Goal: Information Seeking & Learning: Check status

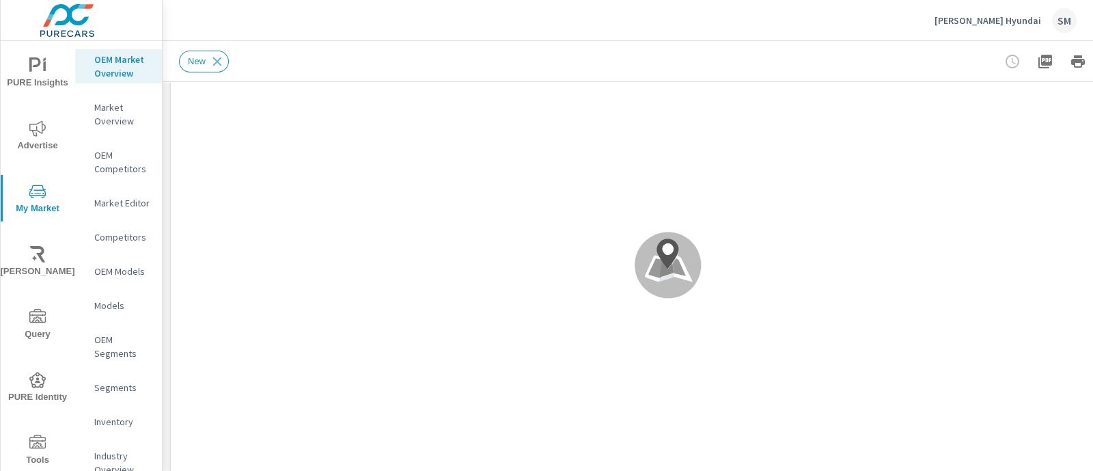
scroll to position [75, 0]
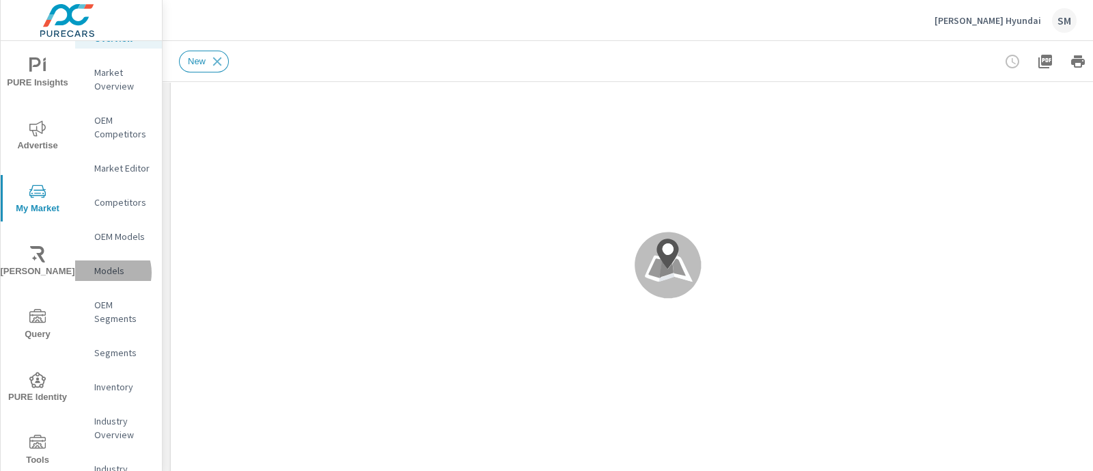
click at [104, 272] on p "Models" at bounding box center [122, 271] width 57 height 14
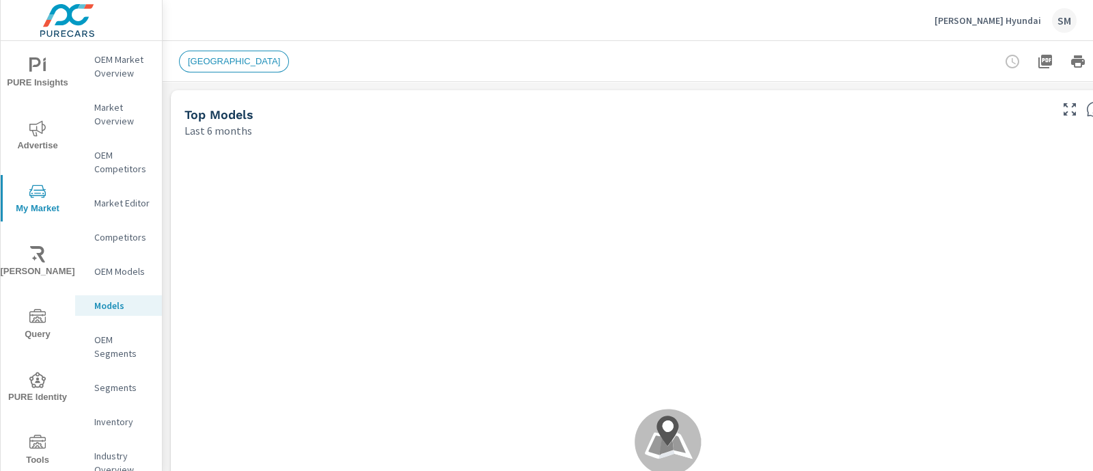
click at [110, 77] on p "OEM Market Overview" at bounding box center [122, 66] width 57 height 27
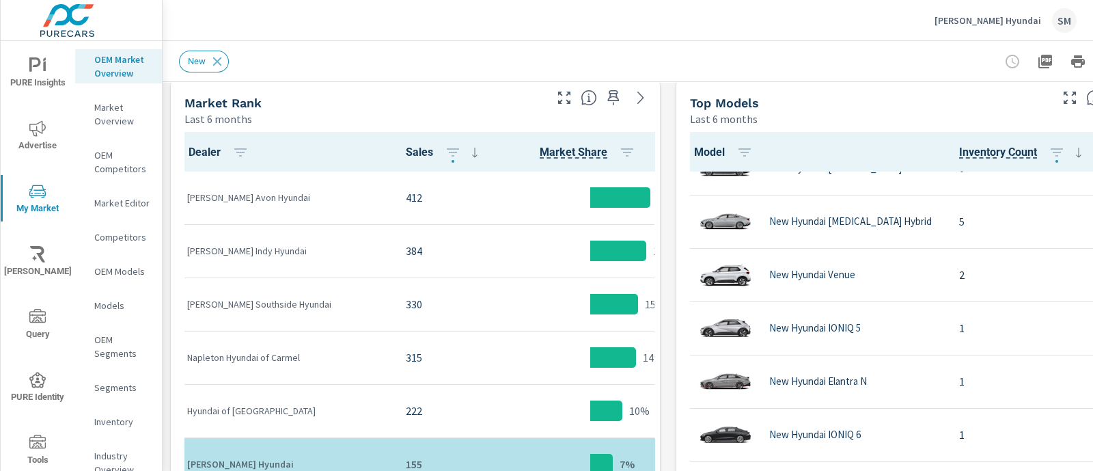
scroll to position [524, 0]
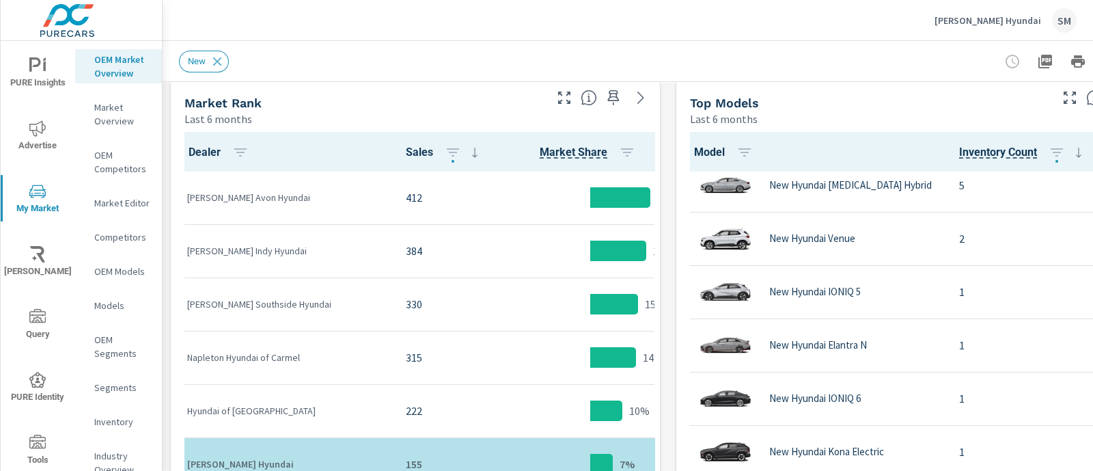
scroll to position [605, 0]
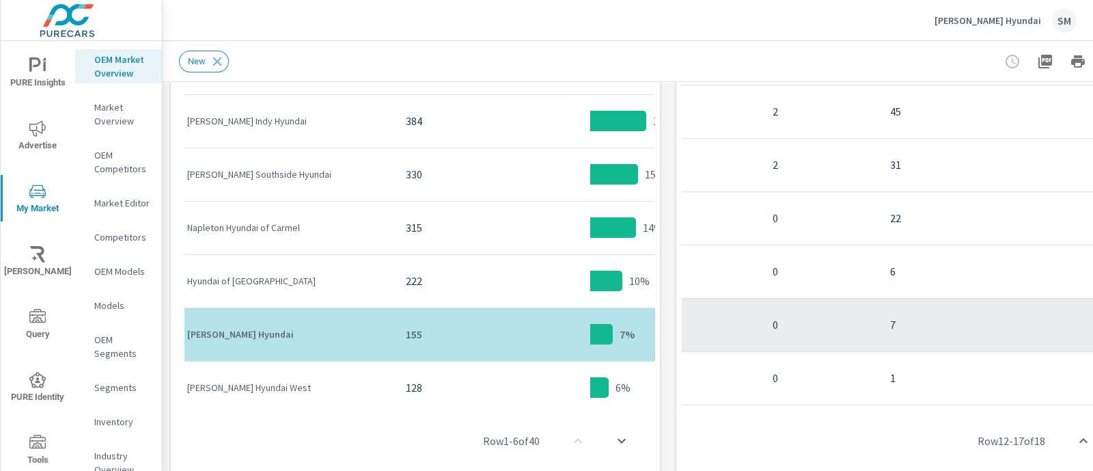
scroll to position [605, 0]
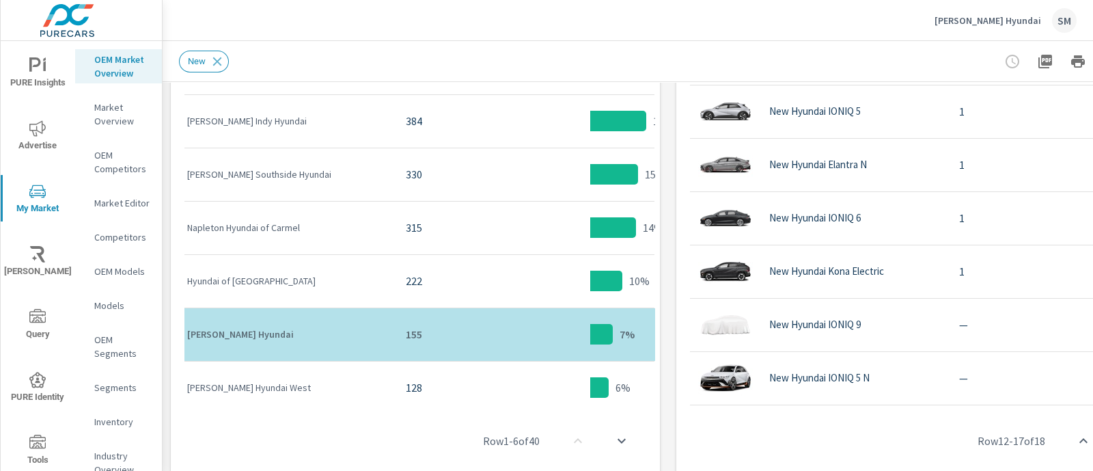
click at [31, 83] on span "PURE Insights" at bounding box center [38, 73] width 66 height 33
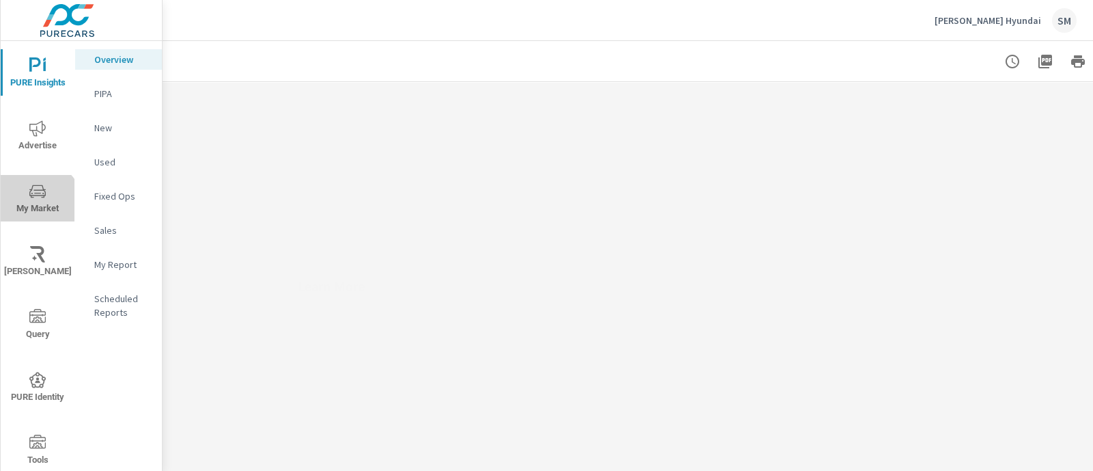
click at [36, 208] on span "My Market" at bounding box center [38, 199] width 66 height 33
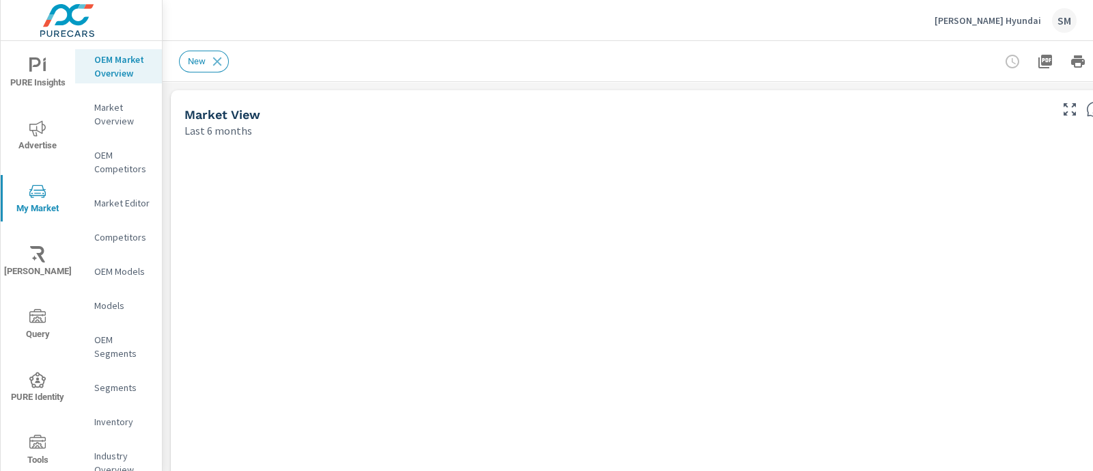
scroll to position [75, 0]
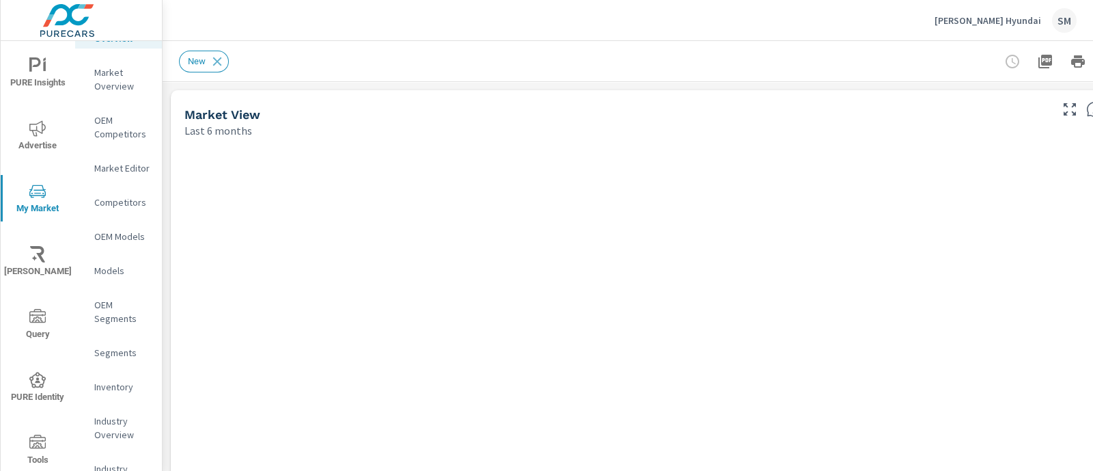
click at [107, 391] on p "Inventory" at bounding box center [122, 387] width 57 height 14
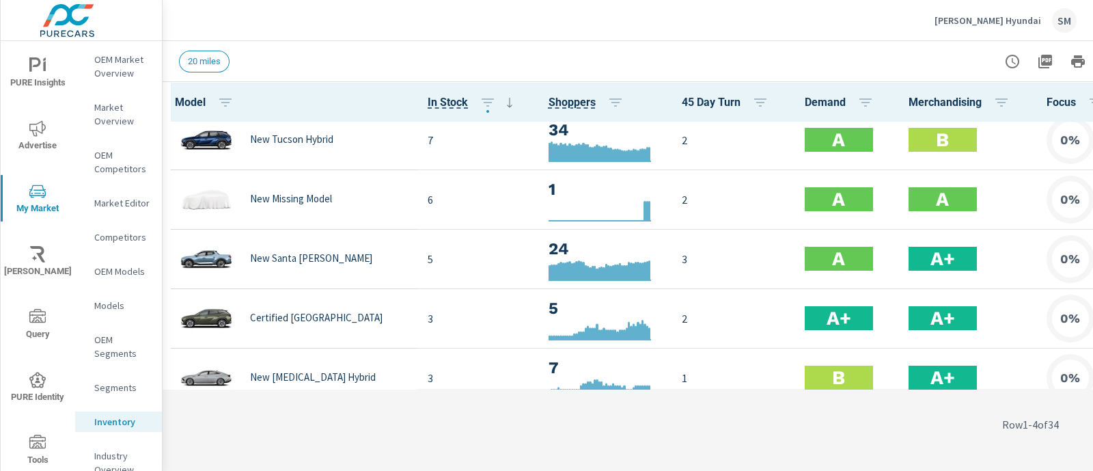
scroll to position [309, 0]
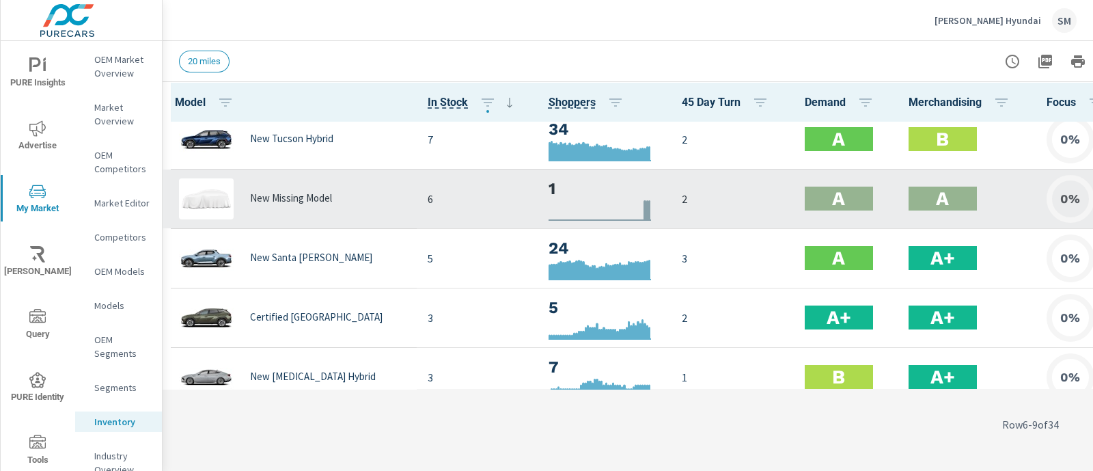
click at [379, 199] on td "New Missing Model" at bounding box center [290, 198] width 254 height 59
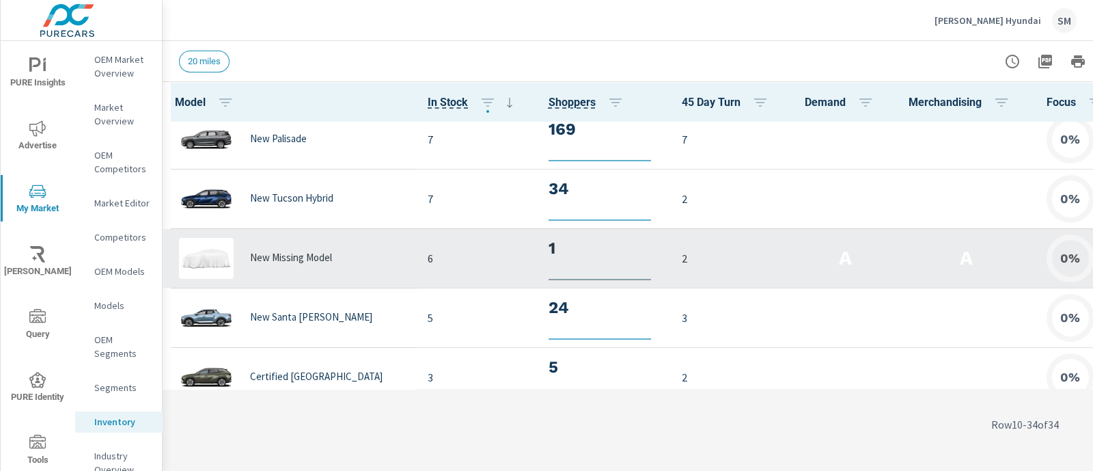
scroll to position [250, 0]
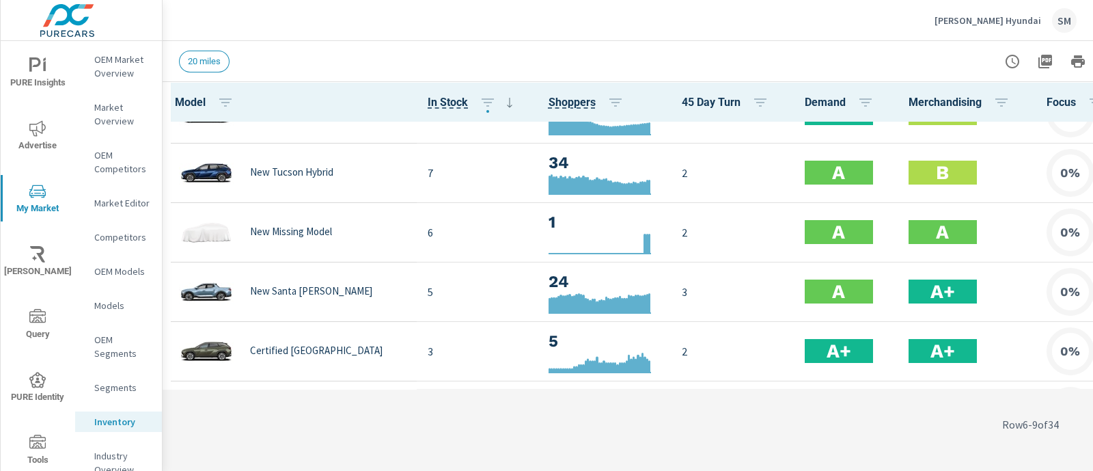
scroll to position [220, 0]
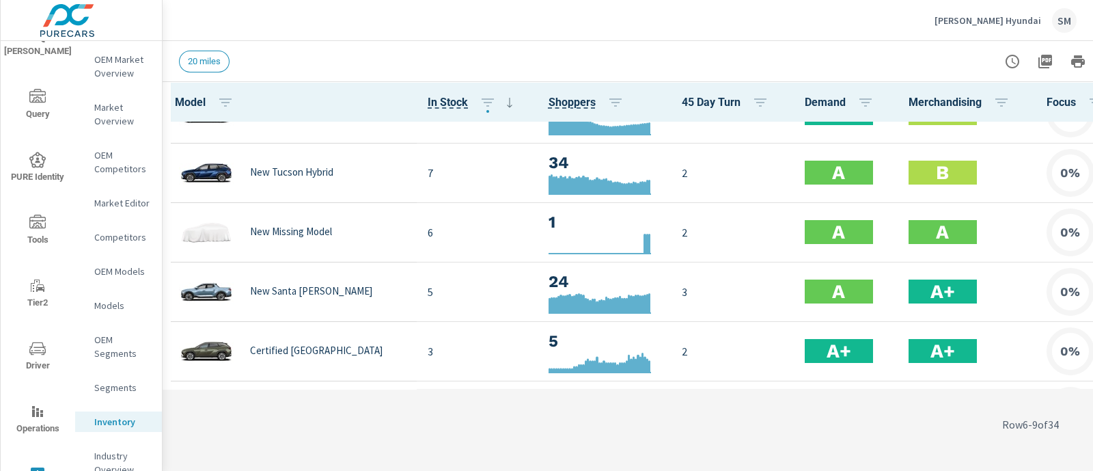
click at [32, 344] on icon "nav menu" at bounding box center [37, 348] width 16 height 16
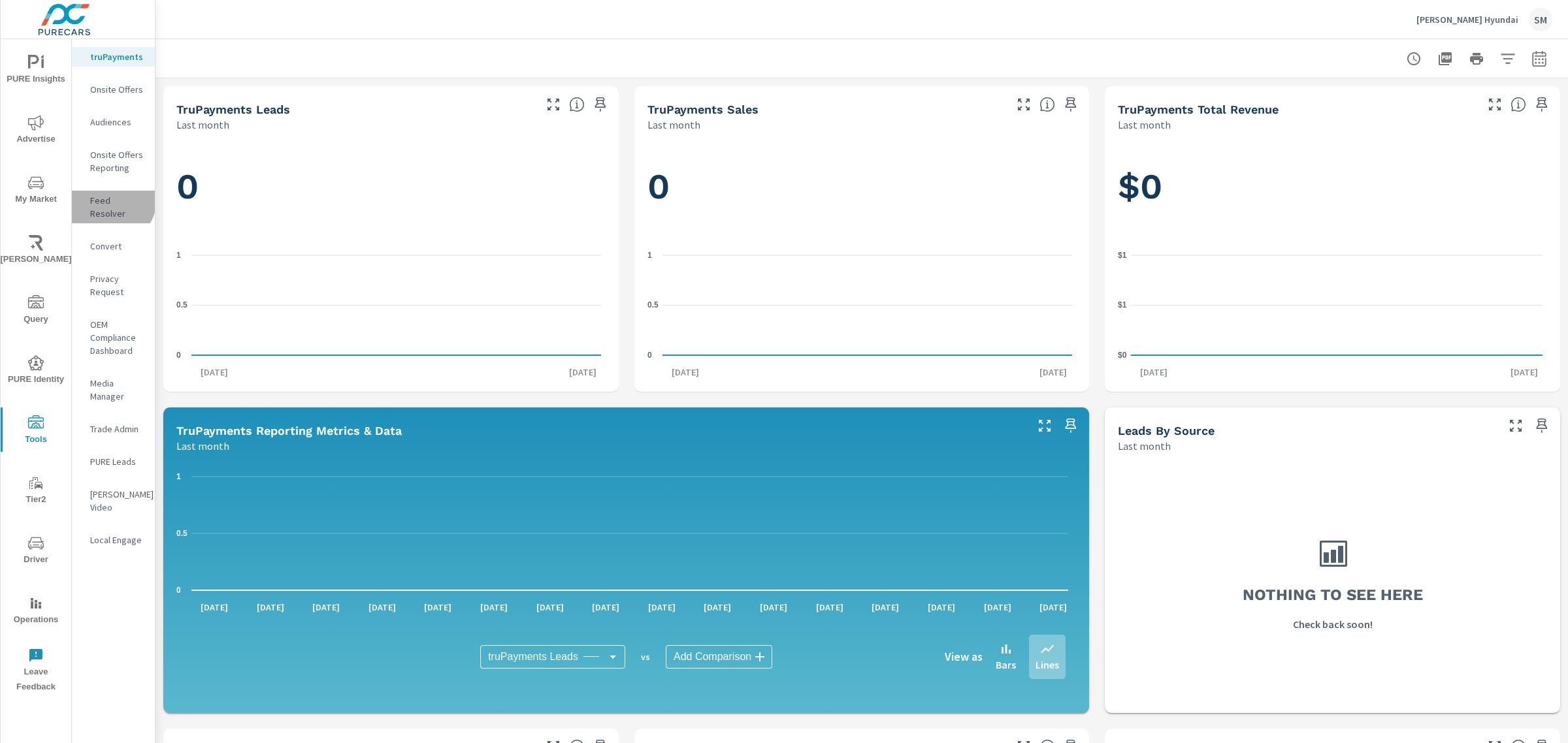
click at [110, 199] on p "Feed Resolver" at bounding box center [117, 207] width 55 height 26
